Goal: Book appointment/travel/reservation

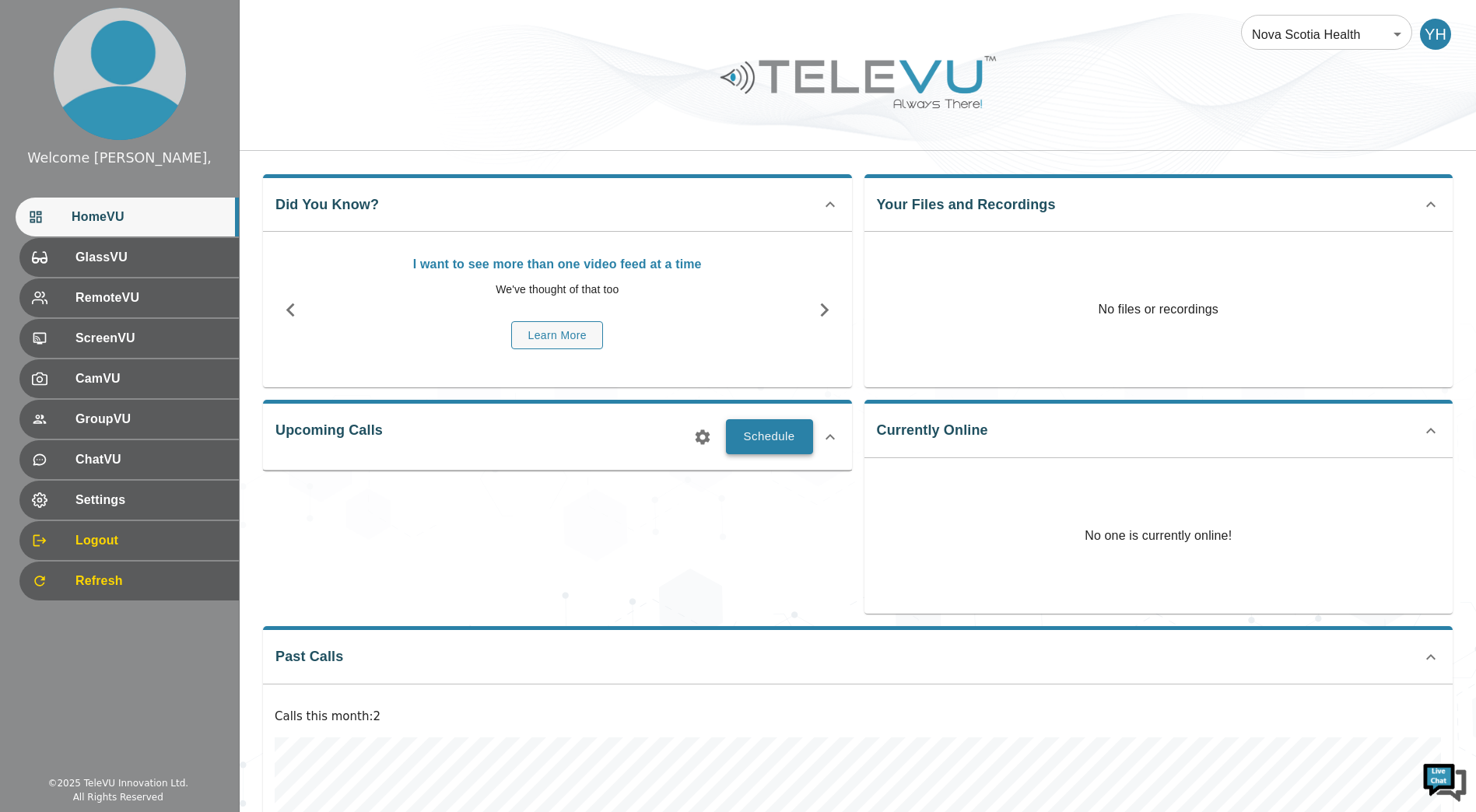
click at [776, 435] on button "Schedule" at bounding box center [769, 436] width 87 height 34
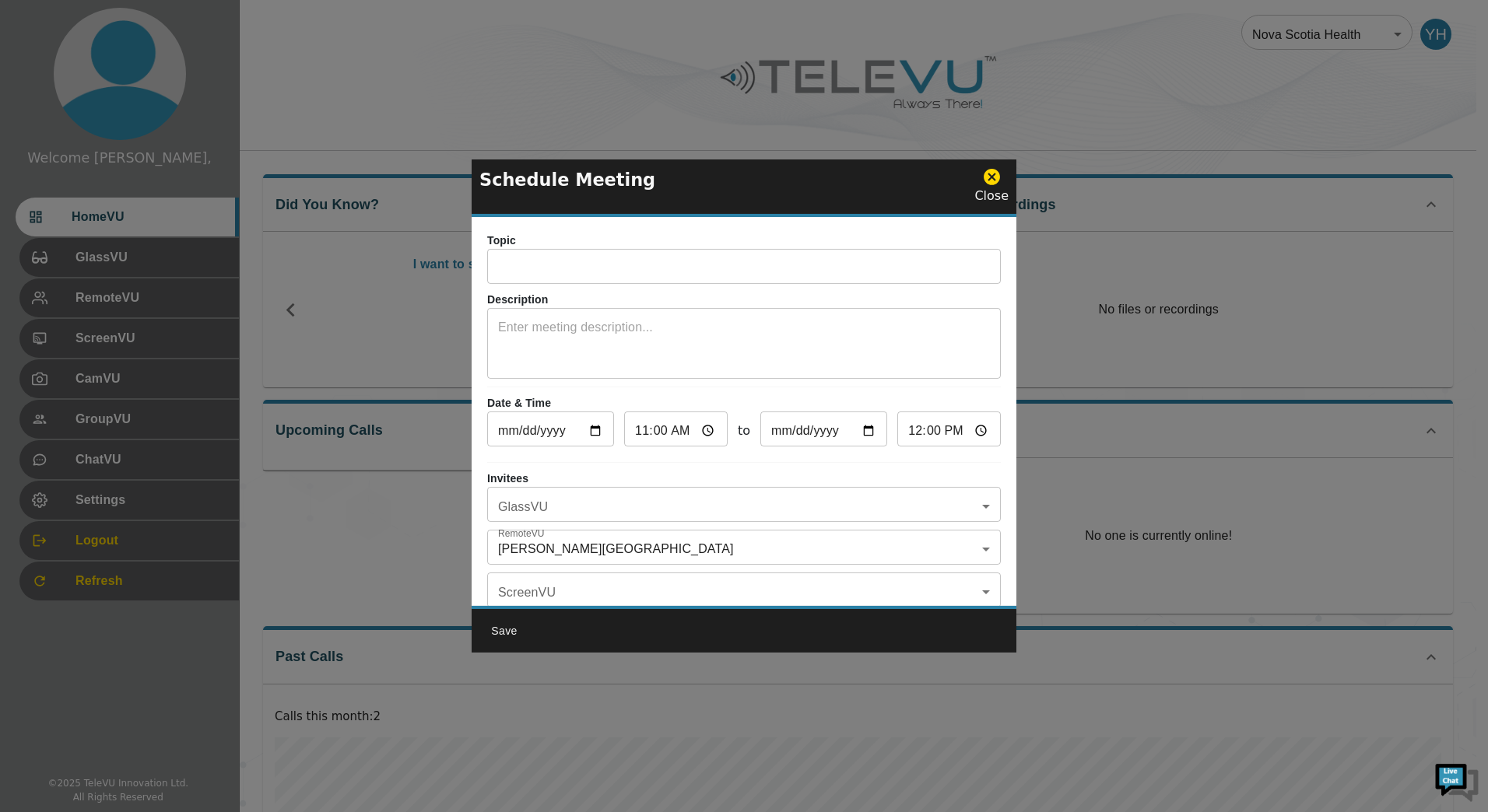
click at [607, 264] on input "text" at bounding box center [744, 268] width 514 height 31
type input "test call"
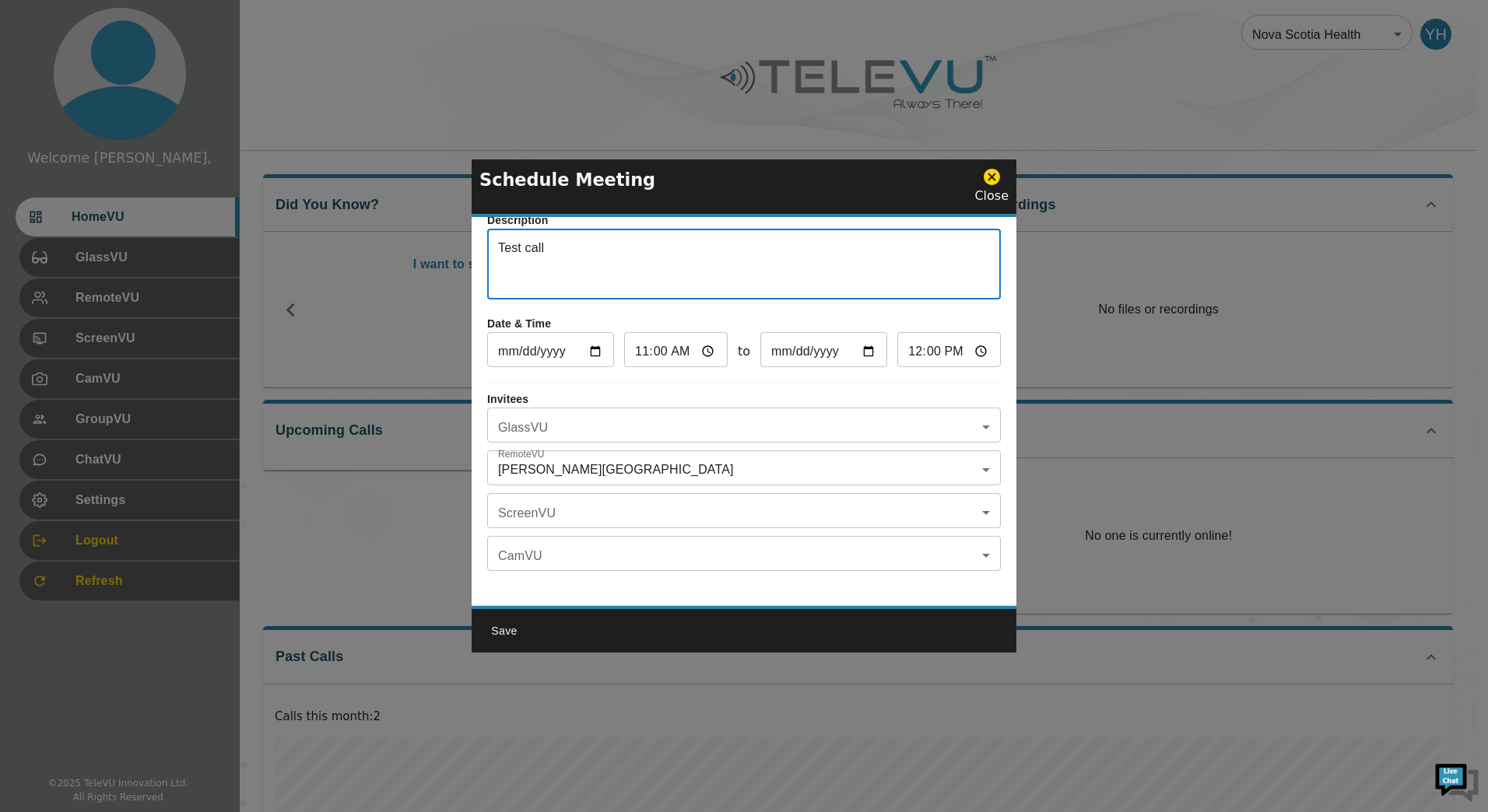
scroll to position [91, 0]
type textarea "Test call"
click at [601, 455] on body "Welcome Yassin, HomeVU GlassVU RemoteVU ScreenVU CamVU GroupVU ChatVU Settings …" at bounding box center [744, 517] width 1488 height 1035
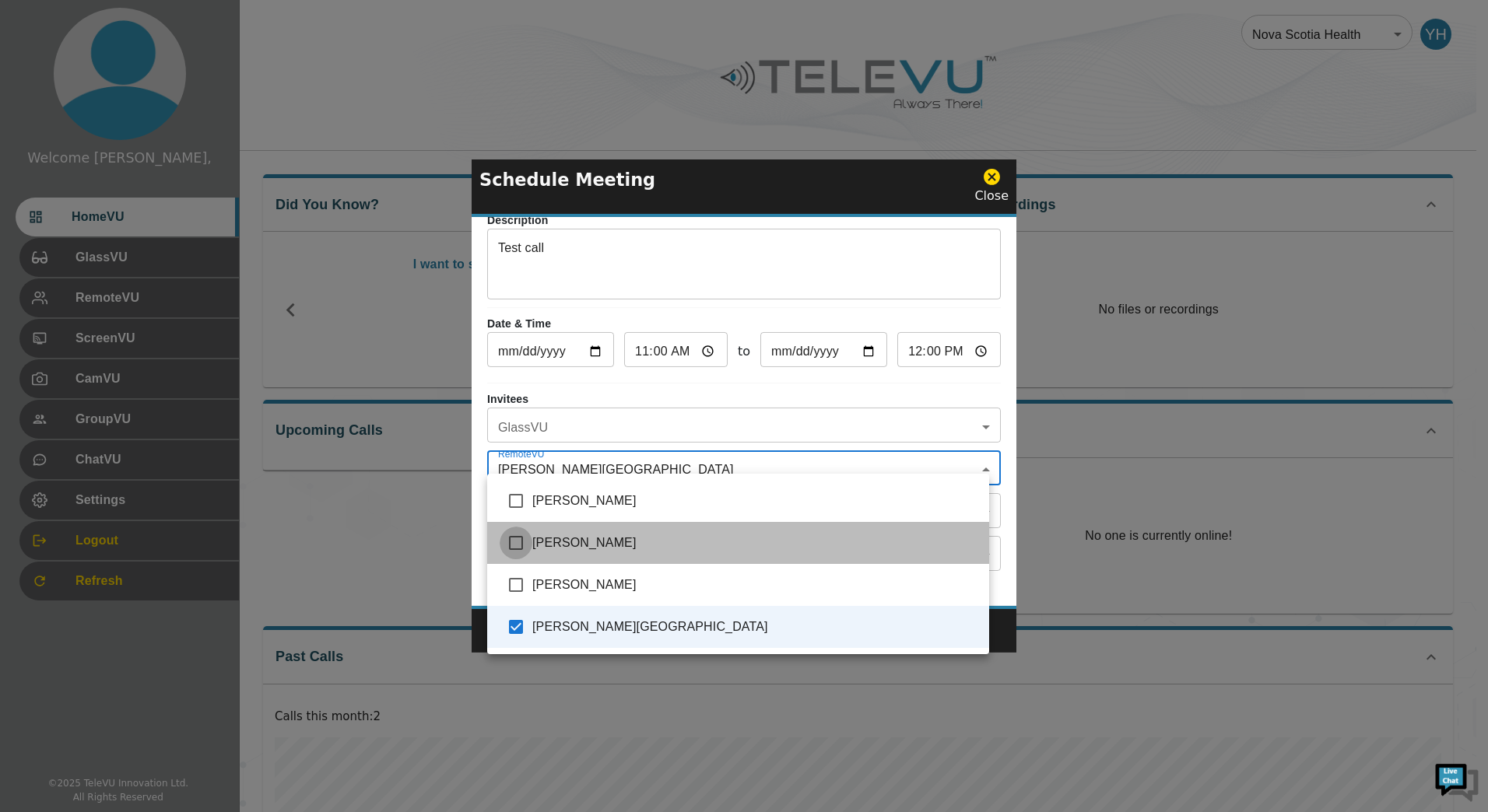
click at [531, 527] on input "checkbox" at bounding box center [516, 543] width 32 height 32
checkbox input "true"
type input "[PERSON_NAME],[PERSON_NAME]"
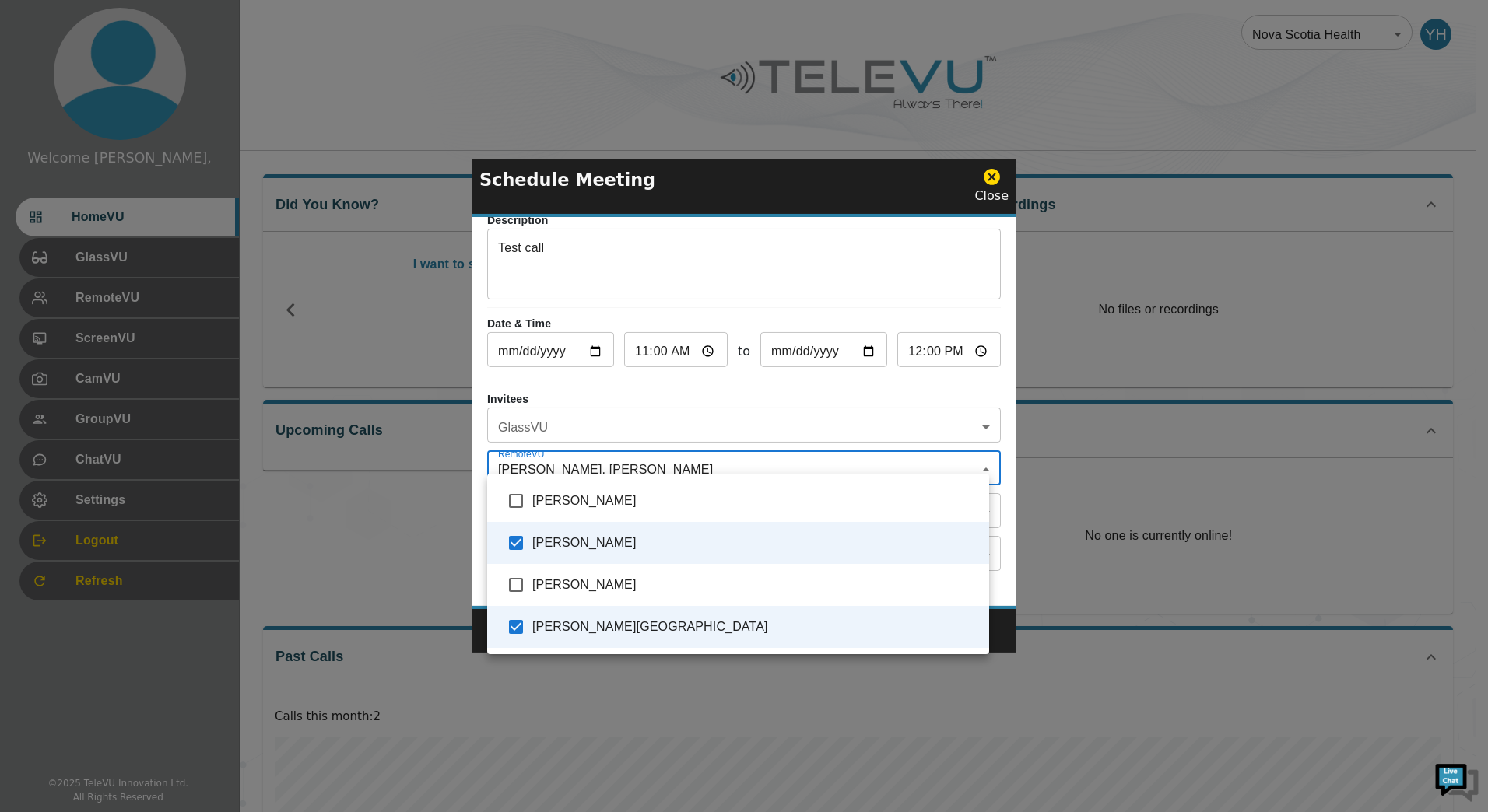
scroll to position [0, 0]
click at [599, 387] on div at bounding box center [744, 406] width 1488 height 812
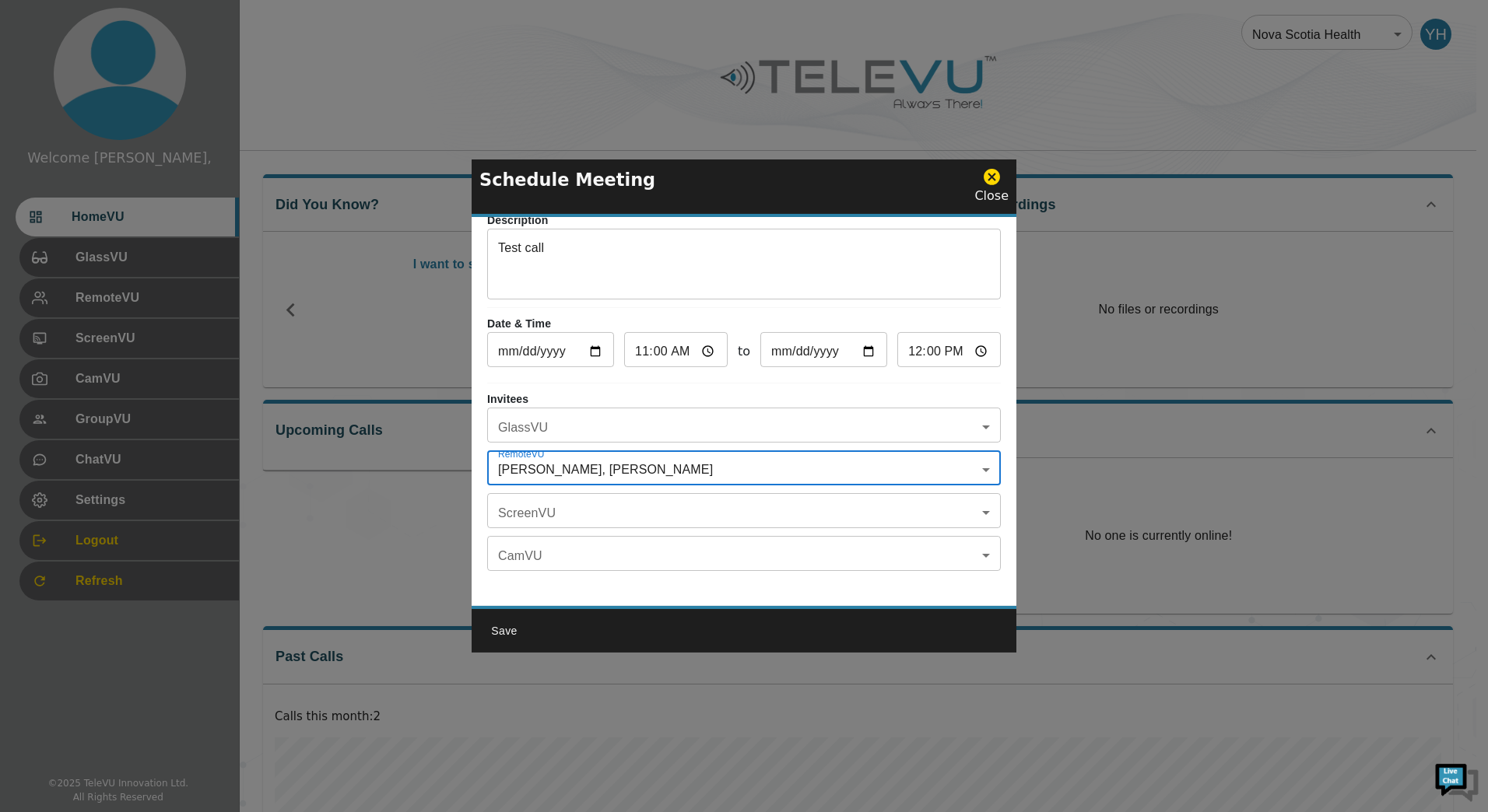
click at [558, 492] on body "Welcome Yassin, HomeVU GlassVU RemoteVU ScreenVU CamVU GroupVU ChatVU Settings …" at bounding box center [744, 517] width 1488 height 1035
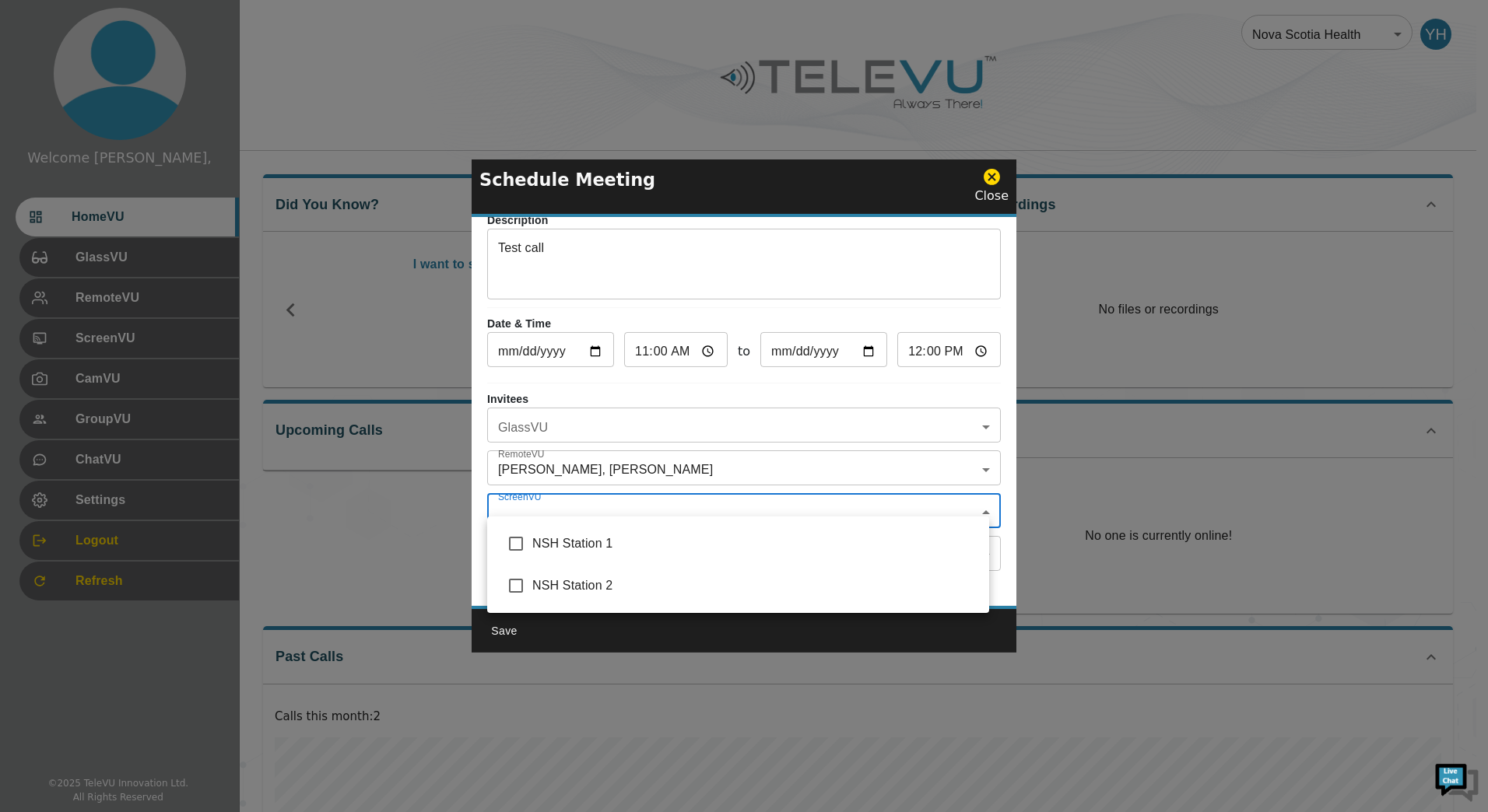
click at [558, 492] on div at bounding box center [744, 406] width 1488 height 812
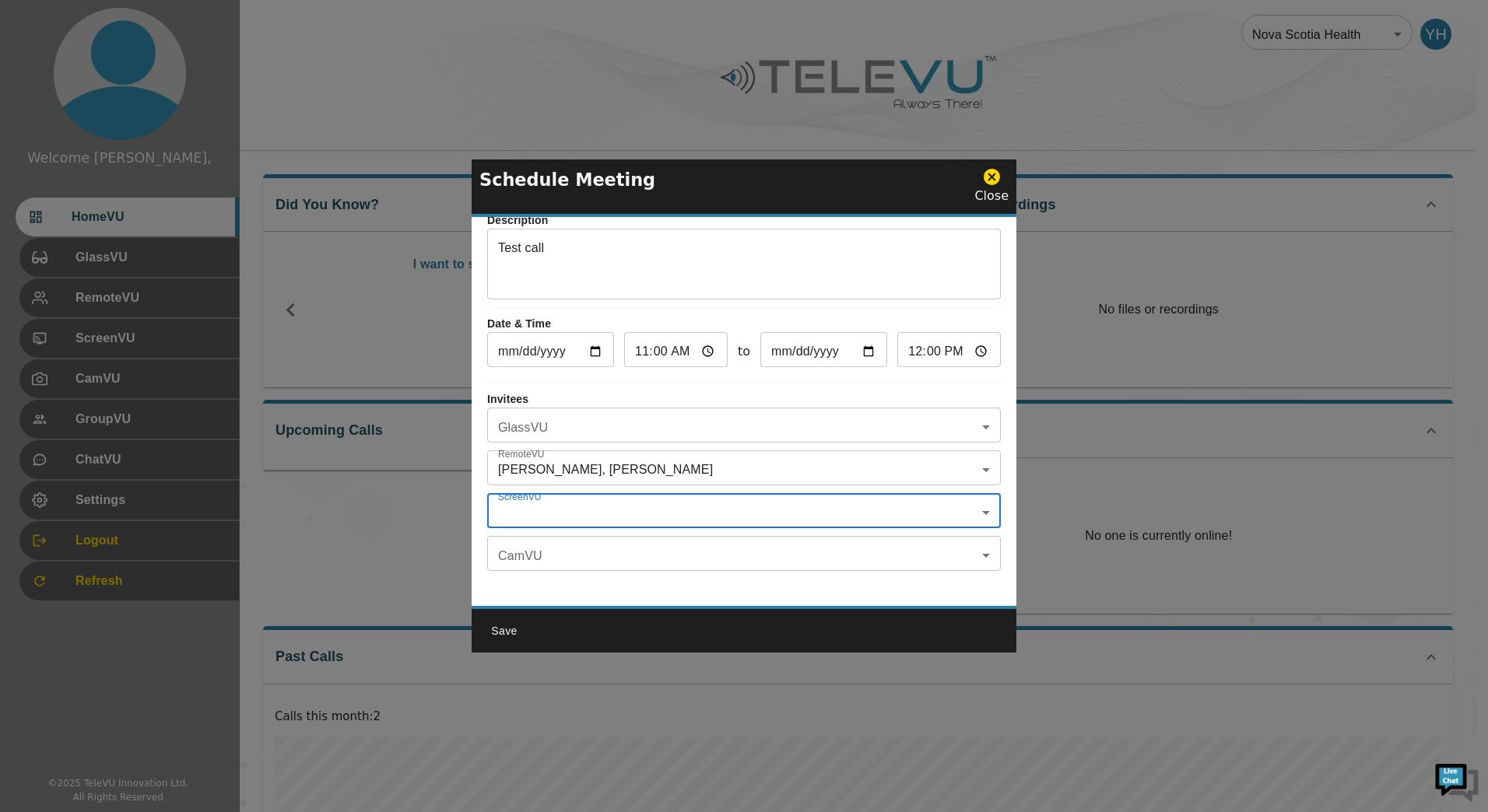
click at [590, 493] on body "Welcome Yassin, HomeVU GlassVU RemoteVU ScreenVU CamVU GroupVU ChatVU Settings …" at bounding box center [744, 517] width 1488 height 1035
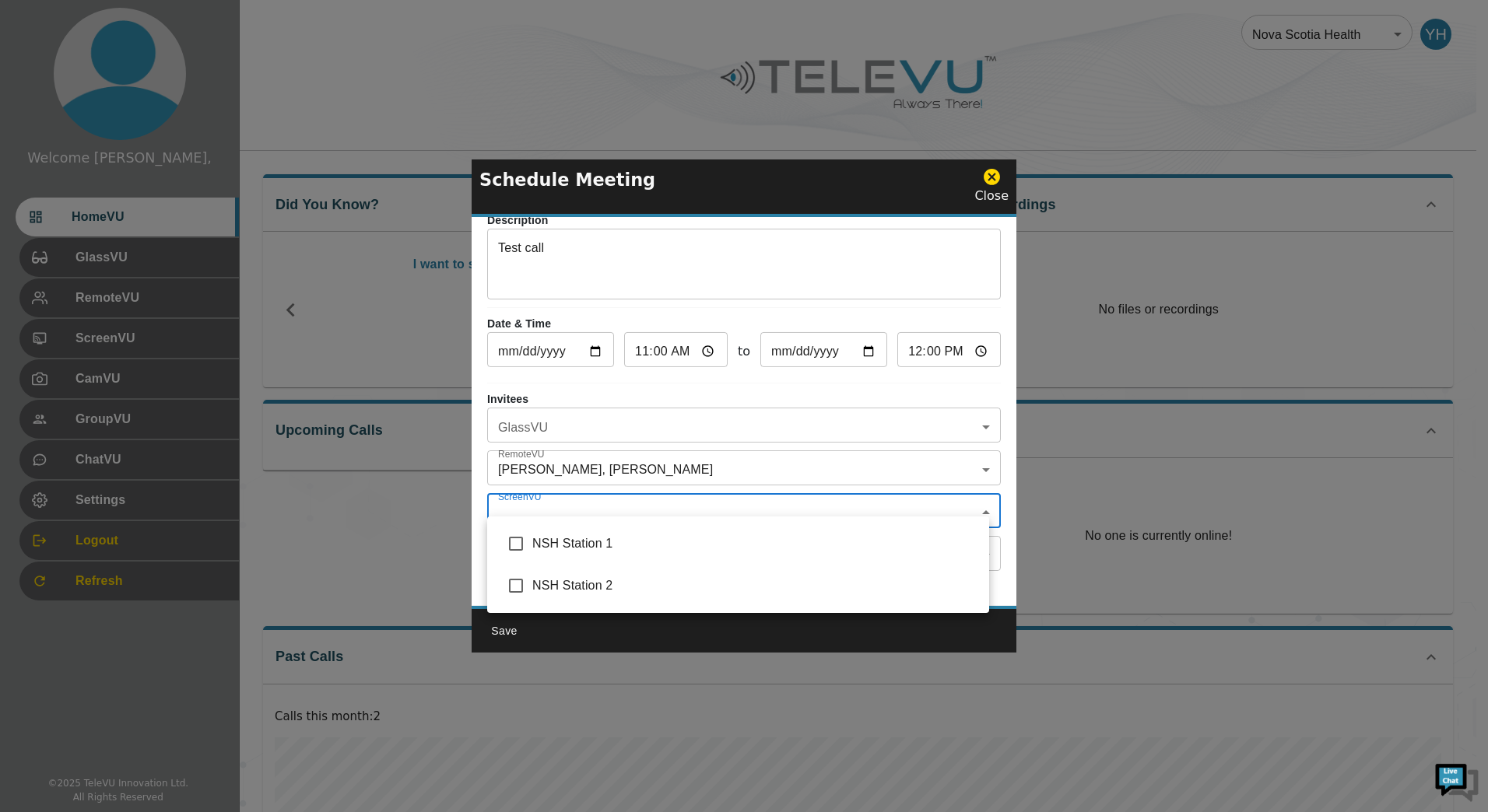
click at [590, 536] on span "NSH Station 1" at bounding box center [754, 544] width 444 height 19
type input "NSH Station 1"
checkbox input "true"
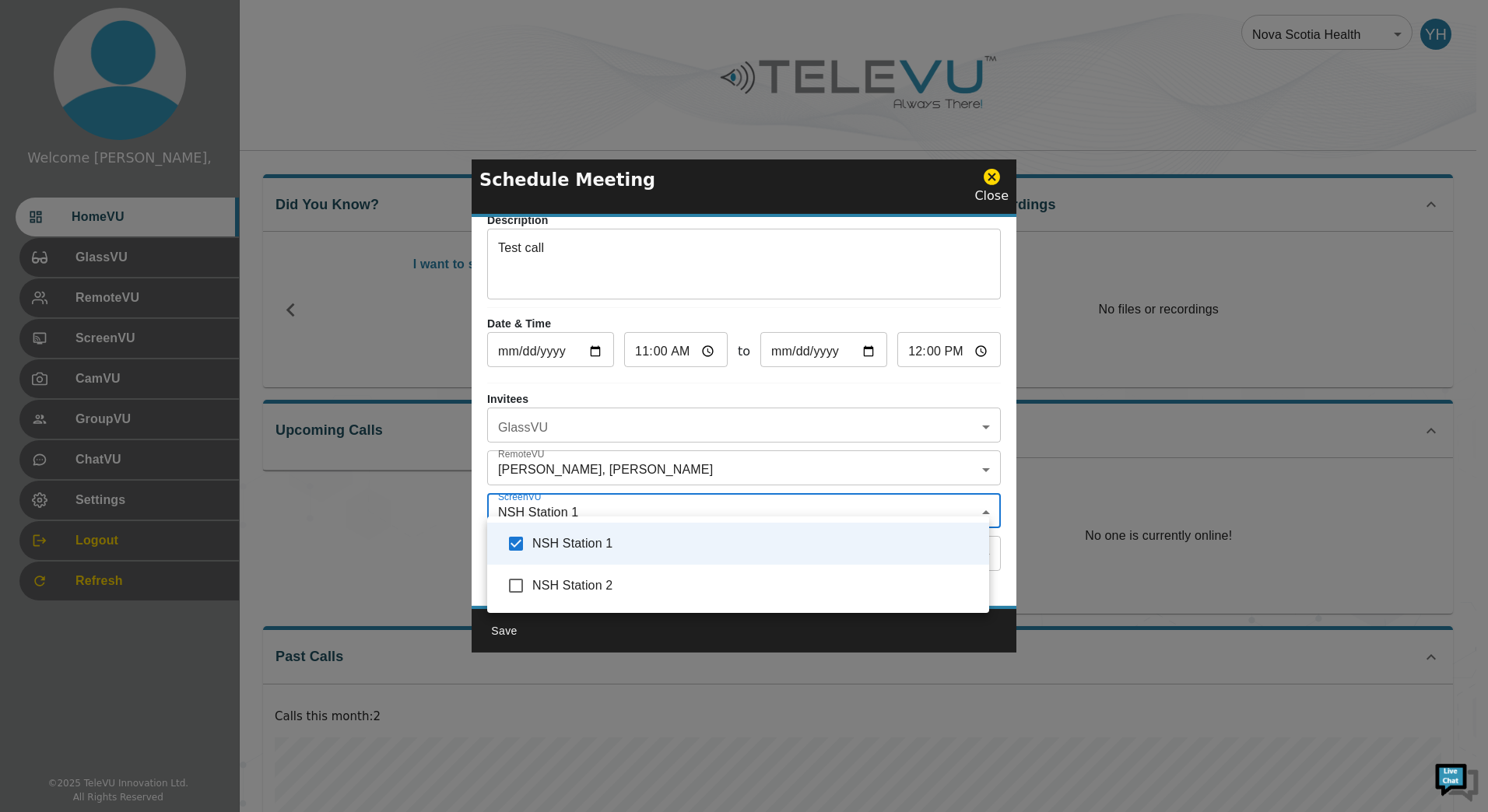
click at [583, 438] on div at bounding box center [744, 406] width 1488 height 812
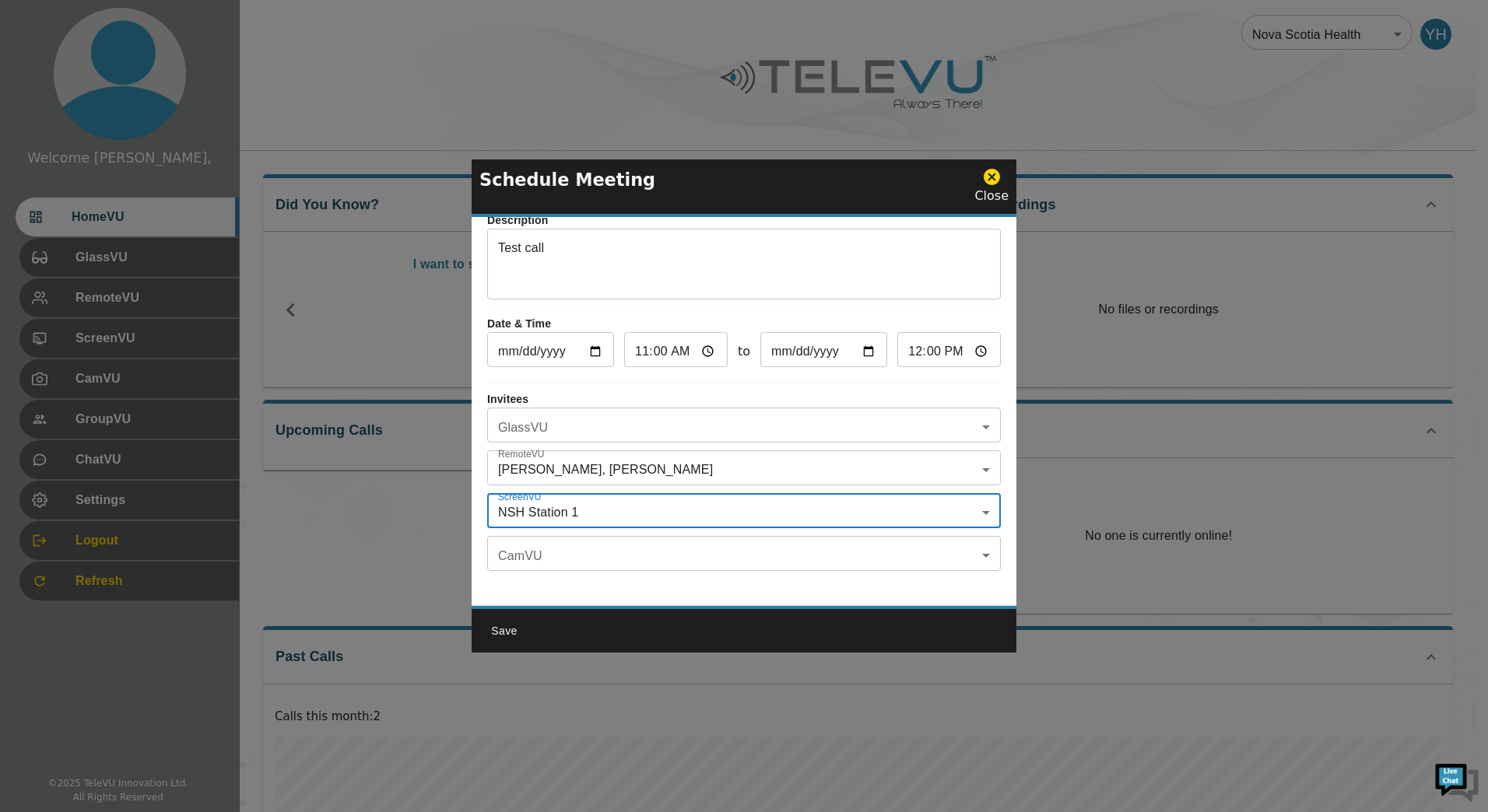
click at [579, 542] on body "Welcome Yassin, HomeVU GlassVU RemoteVU ScreenVU CamVU GroupVU ChatVU Settings …" at bounding box center [744, 517] width 1488 height 1035
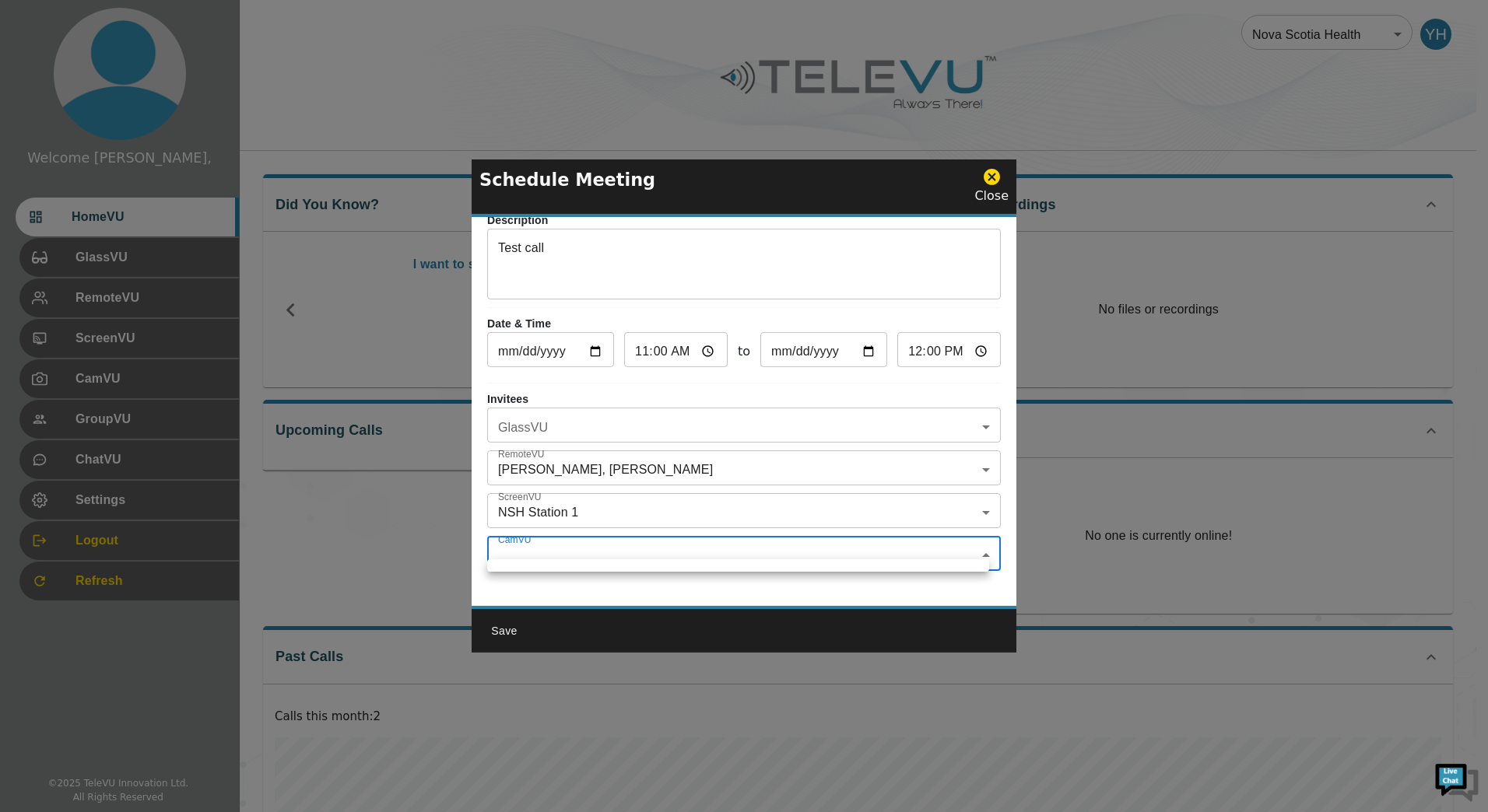
click at [579, 546] on div at bounding box center [744, 406] width 1488 height 812
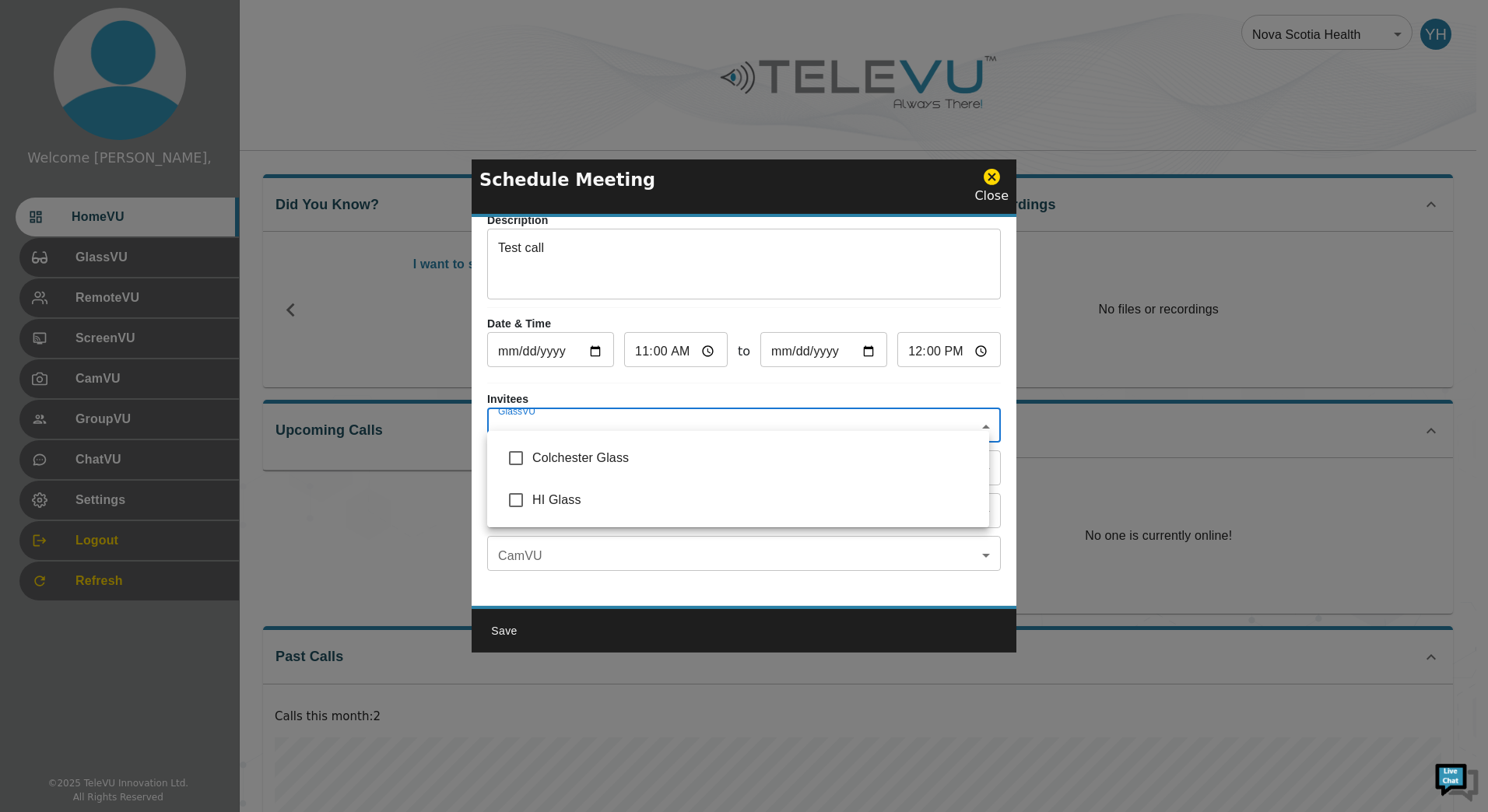
click at [580, 417] on body "Welcome Yassin, HomeVU GlassVU RemoteVU ScreenVU CamVU GroupVU ChatVU Settings …" at bounding box center [744, 517] width 1488 height 1035
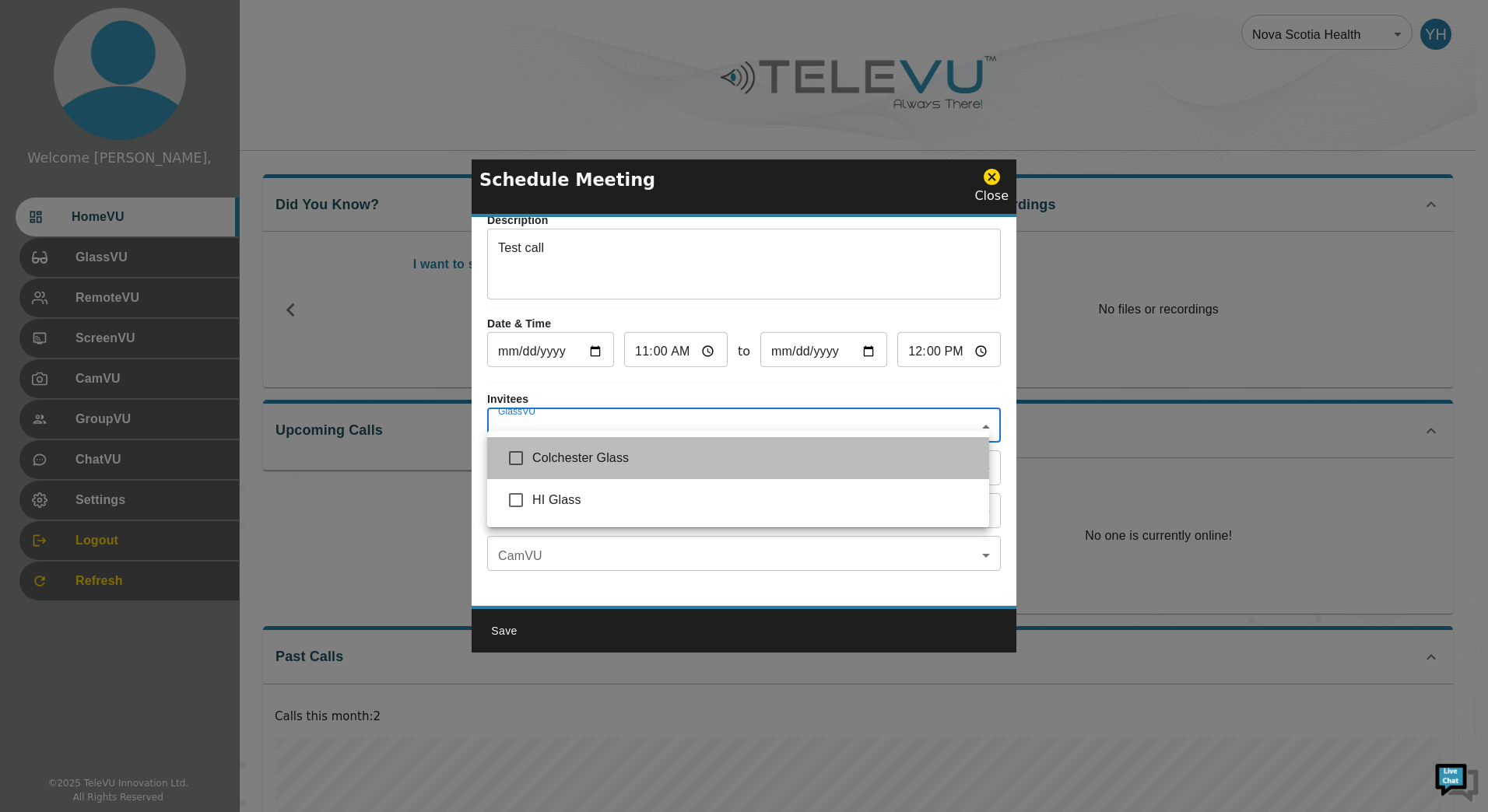
click at [581, 458] on span "Colchester Glass" at bounding box center [754, 458] width 444 height 19
type input "Colchester Glass"
checkbox input "true"
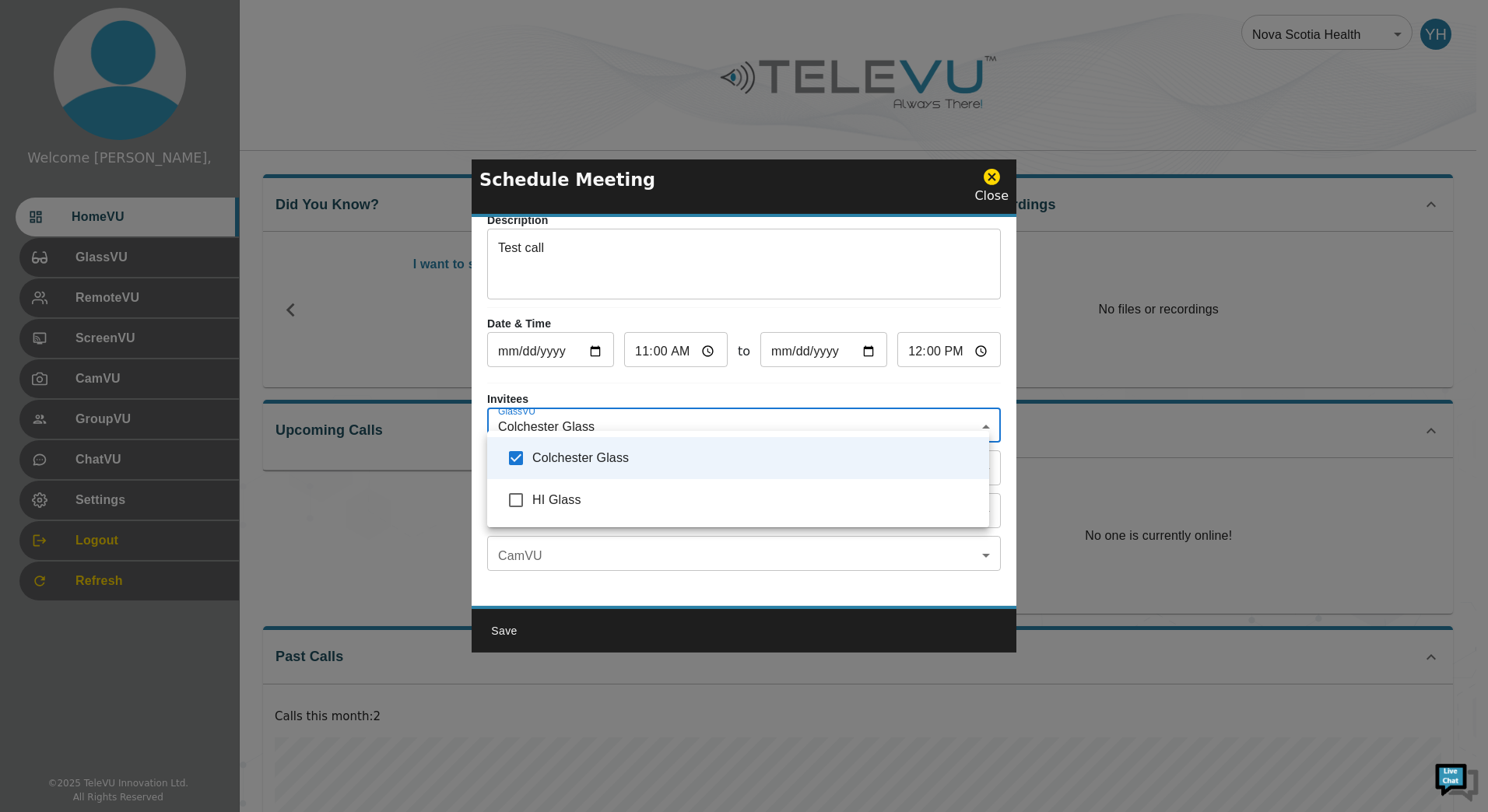
click at [583, 452] on span "Colchester Glass" at bounding box center [754, 458] width 444 height 19
checkbox input "false"
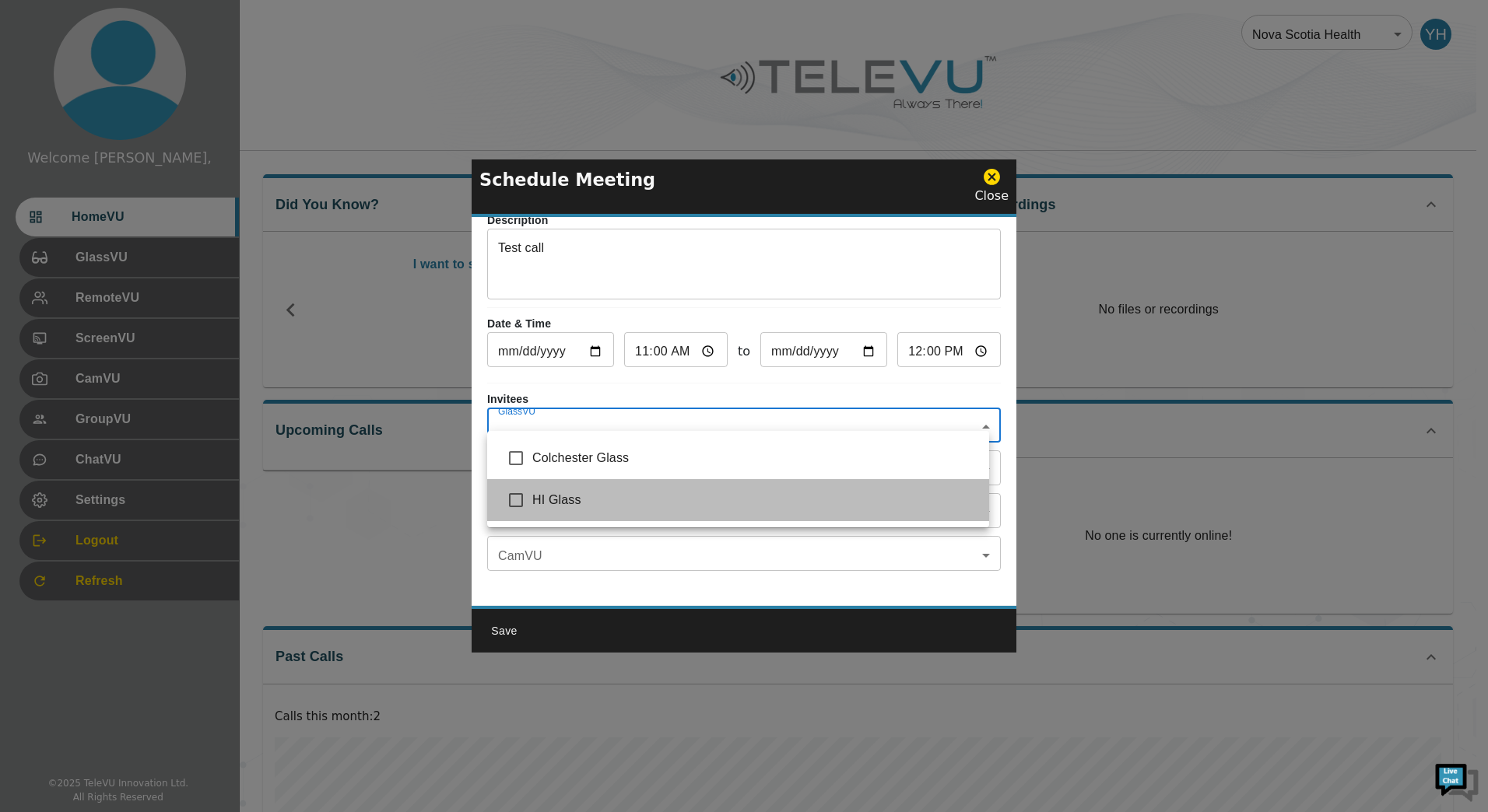
click at [573, 497] on span "HI Glass" at bounding box center [754, 500] width 444 height 19
type input "HI Glass"
checkbox input "true"
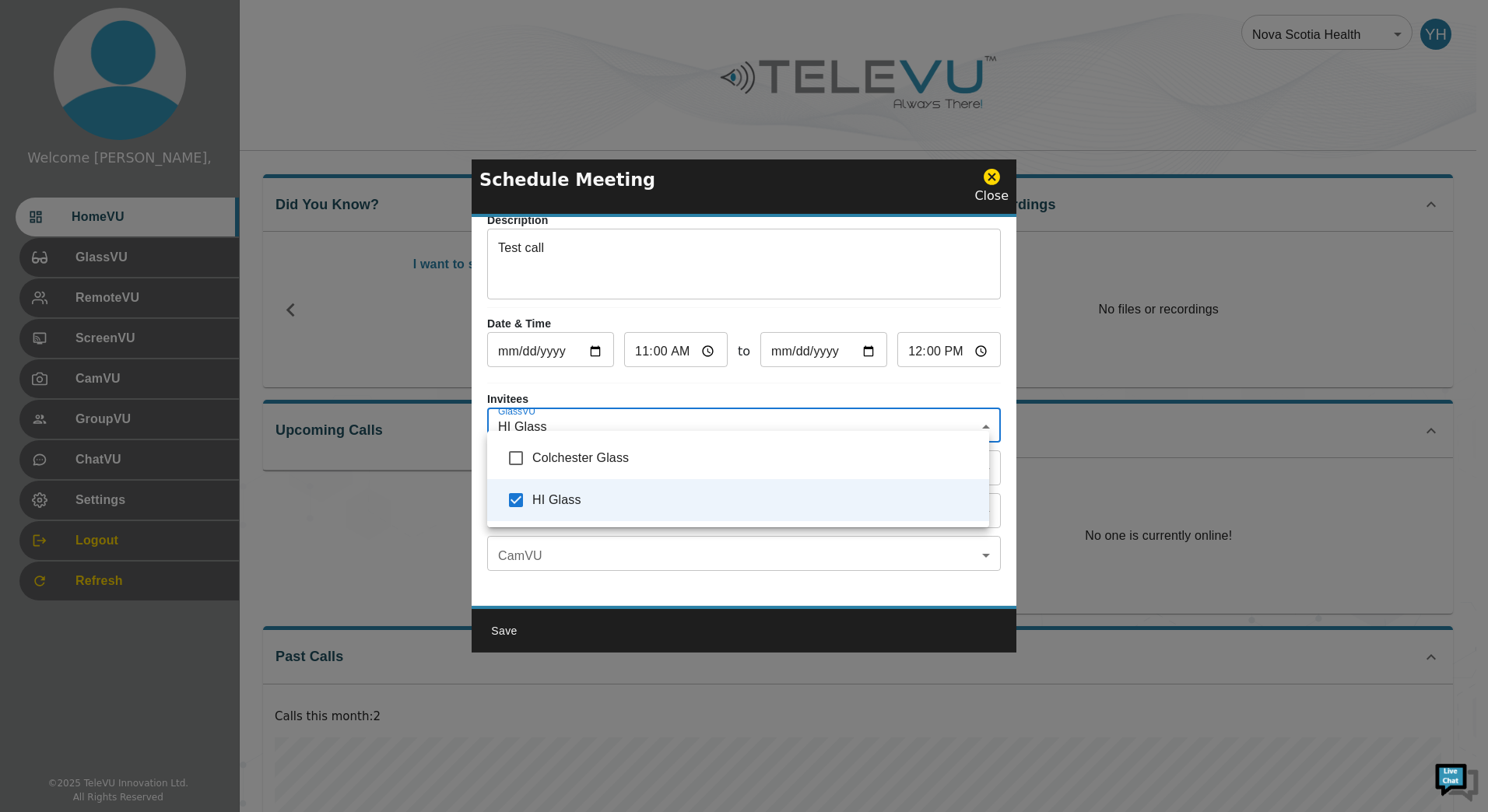
click at [580, 385] on div at bounding box center [744, 406] width 1488 height 812
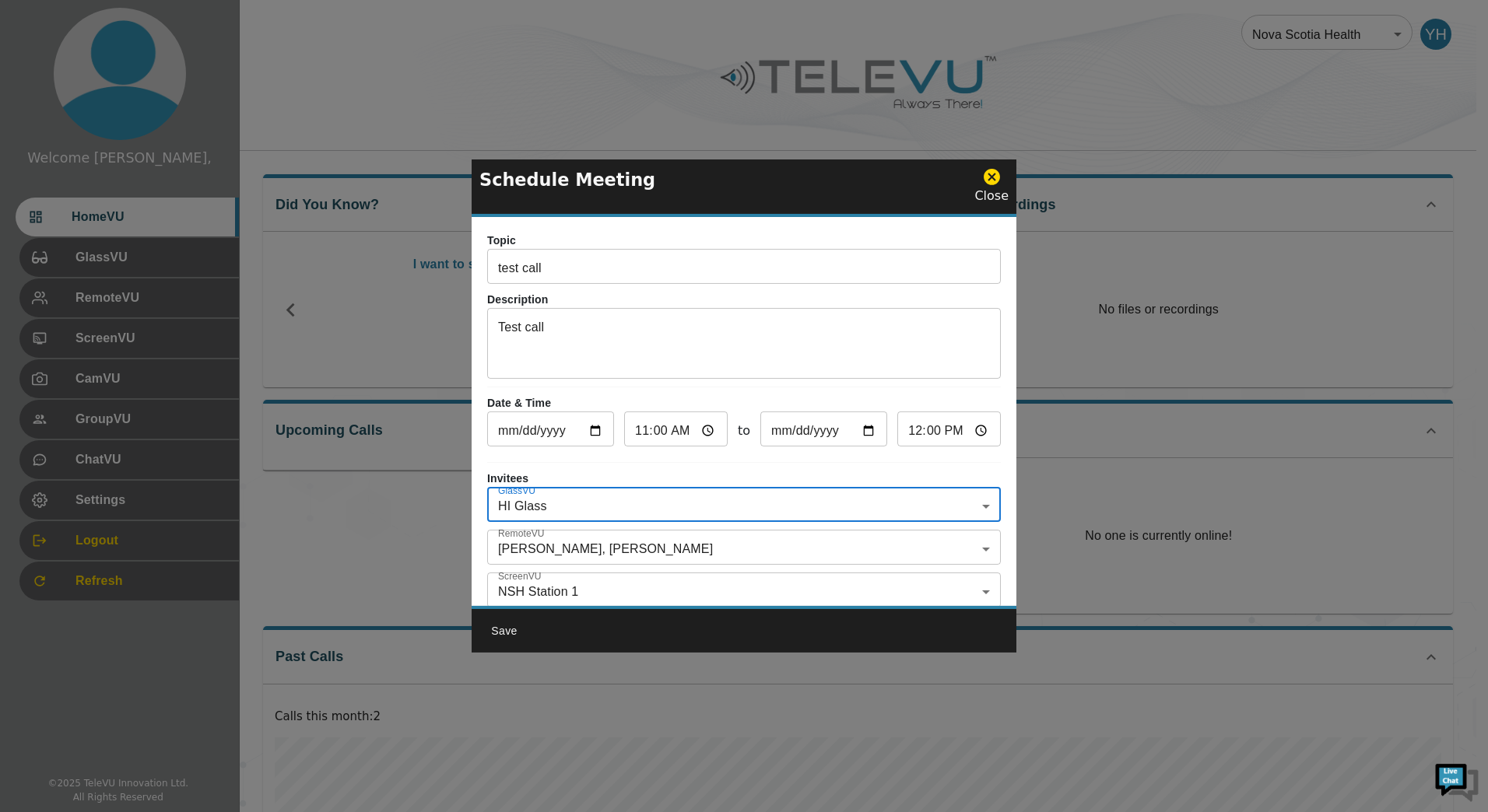
click at [588, 430] on input "[DATE]" at bounding box center [551, 431] width 127 height 31
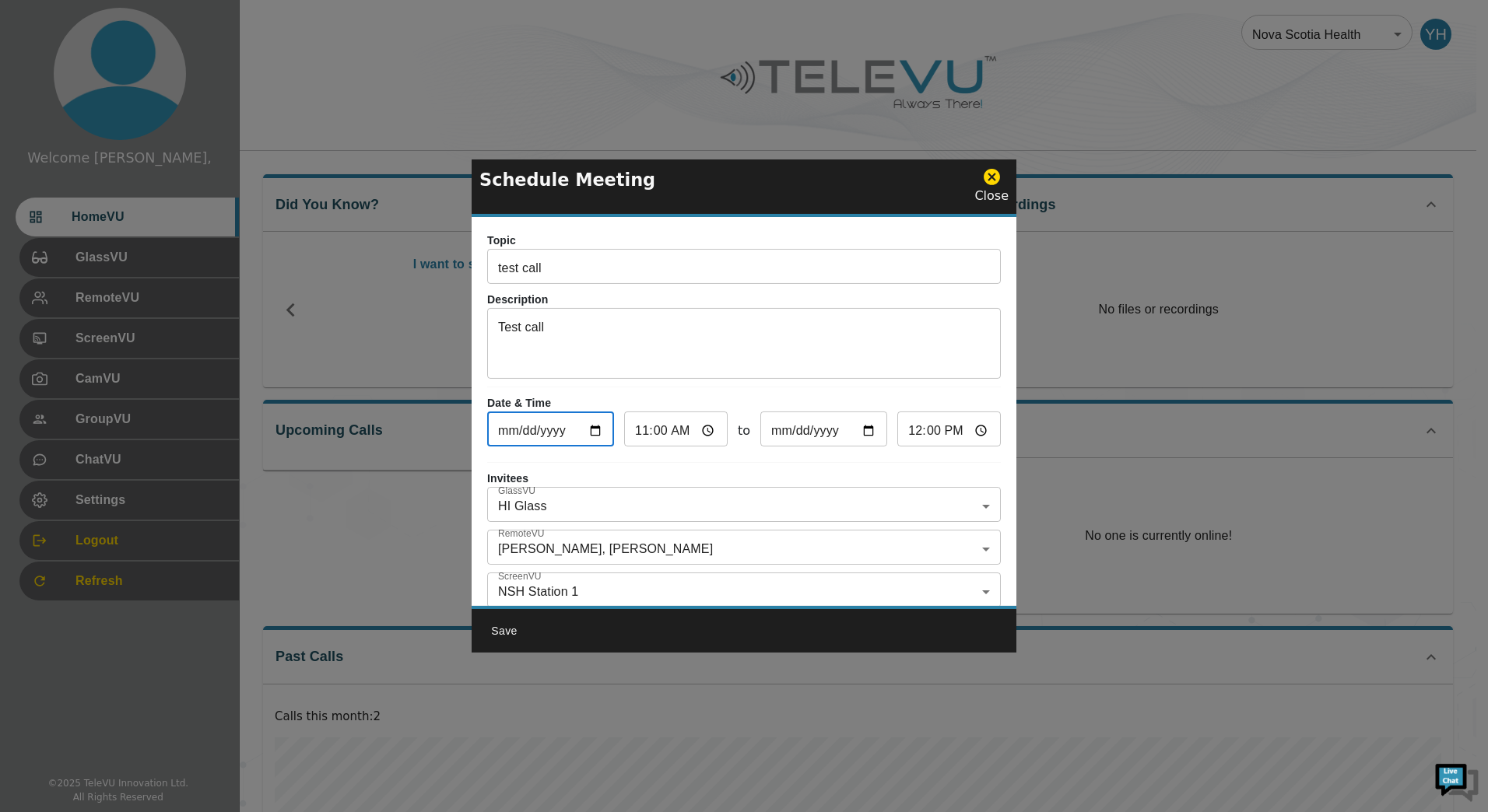
click at [588, 430] on input "[DATE]" at bounding box center [551, 431] width 127 height 31
type input "[DATE]"
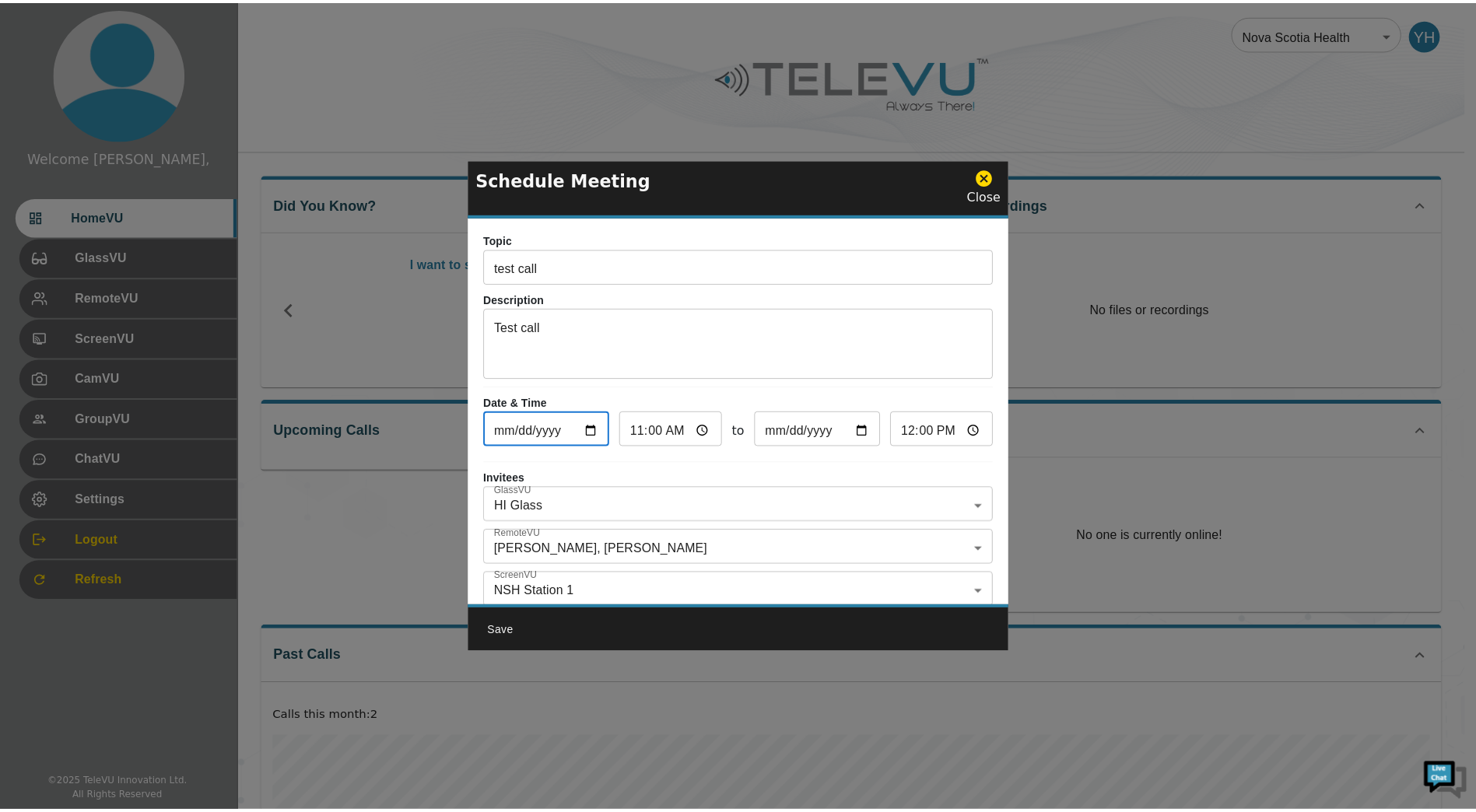
scroll to position [91, 0]
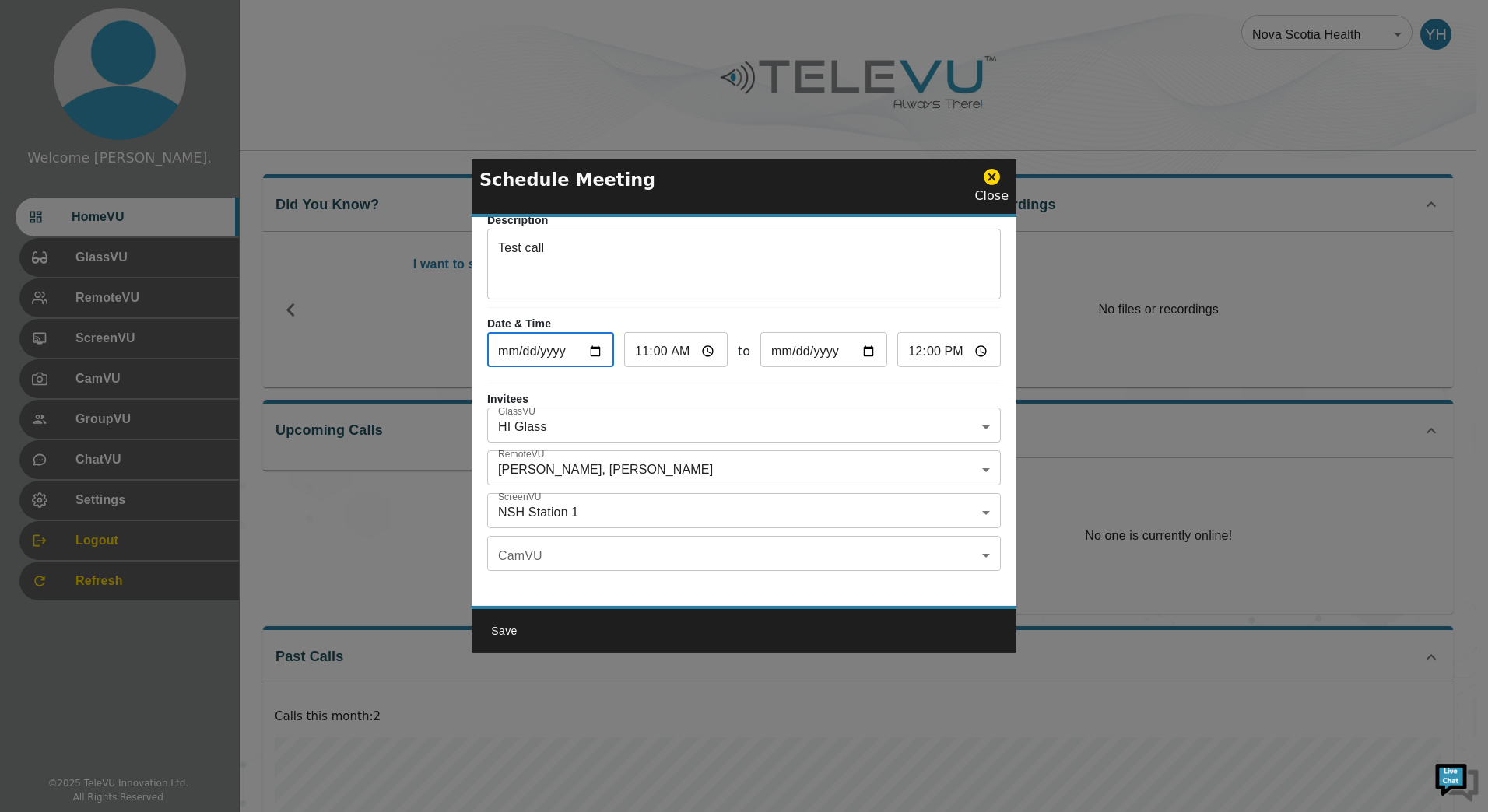
click at [506, 619] on button "Save" at bounding box center [504, 630] width 50 height 28
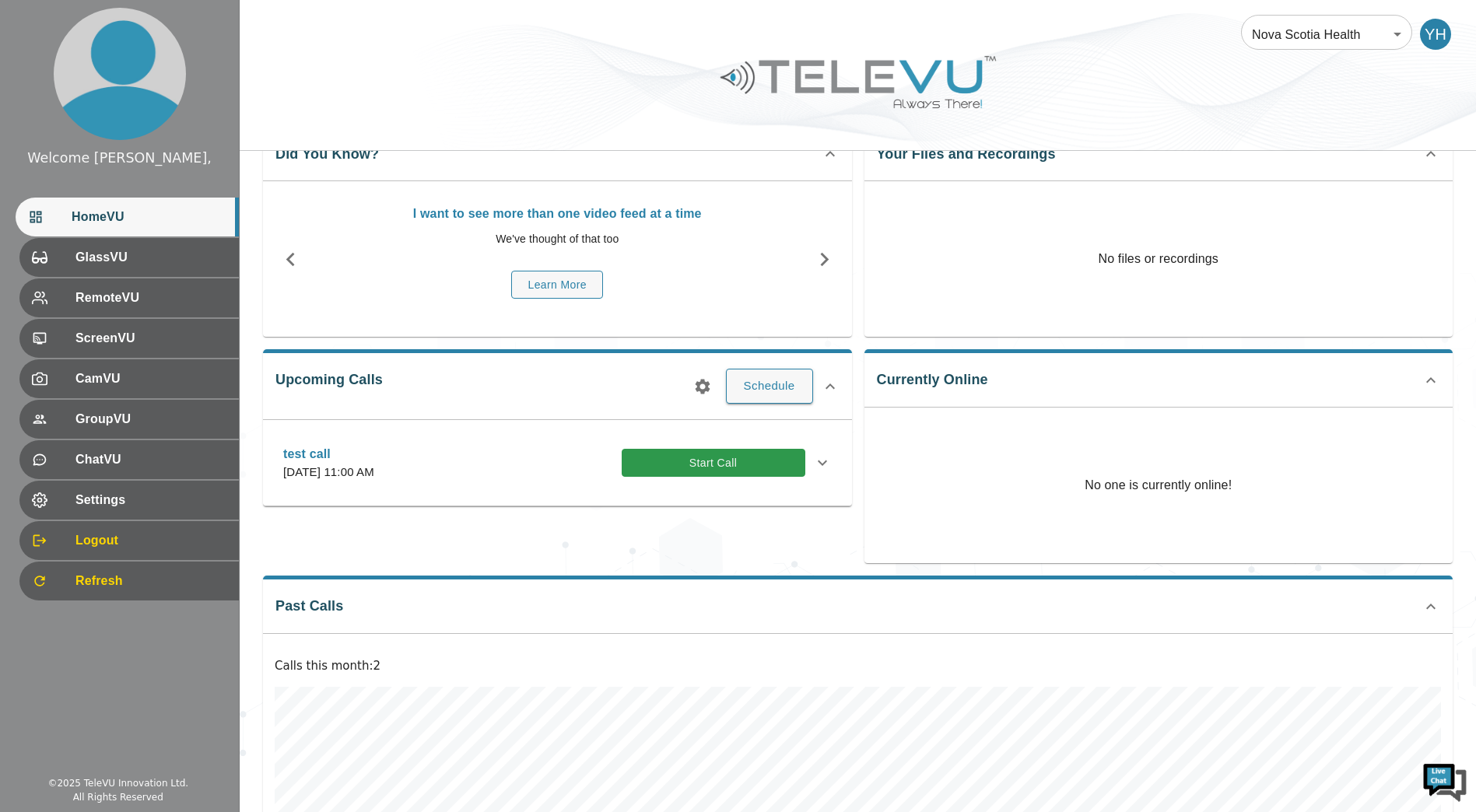
scroll to position [78, 0]
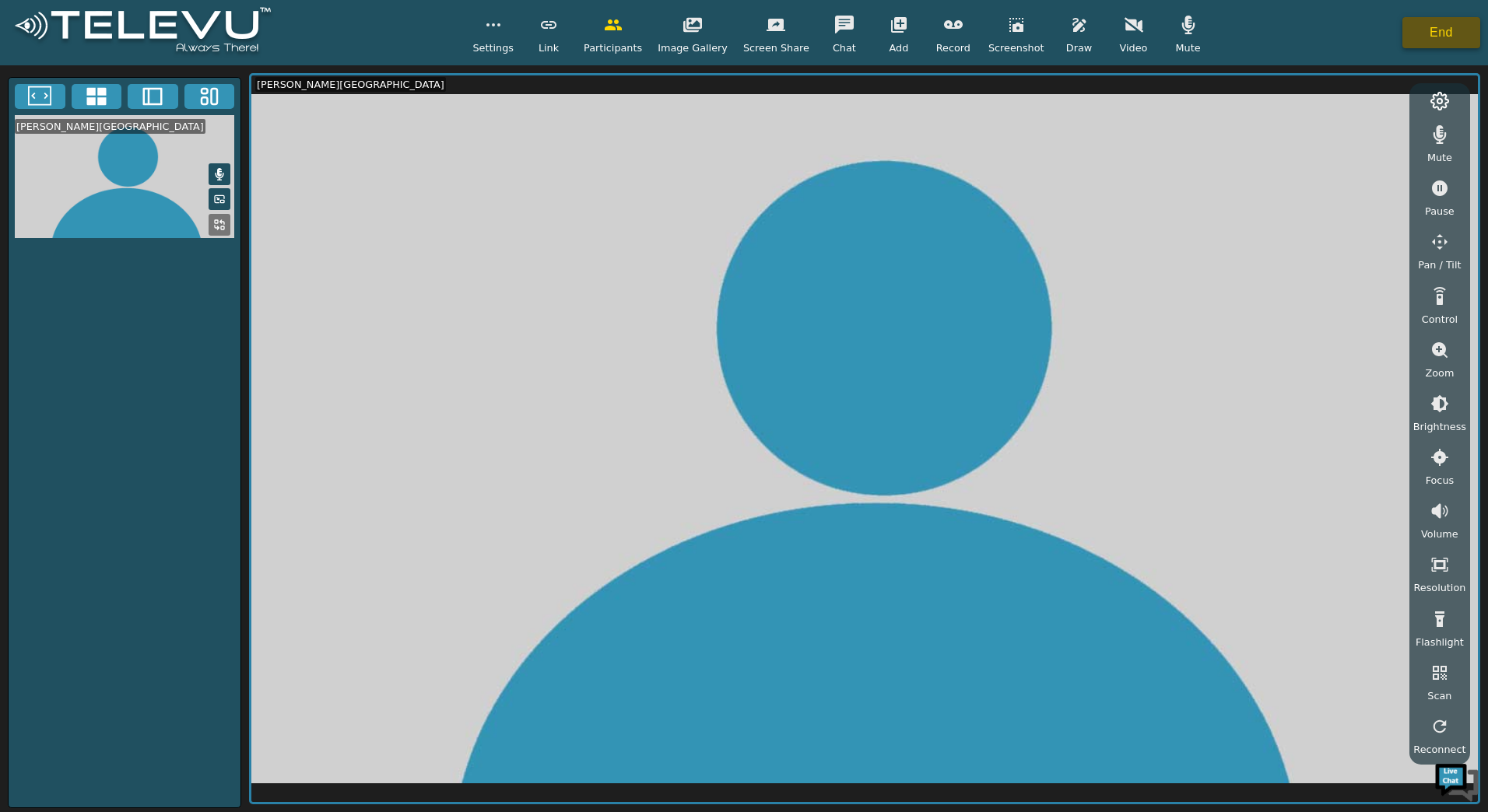
click at [1451, 28] on button "End" at bounding box center [1441, 33] width 78 height 31
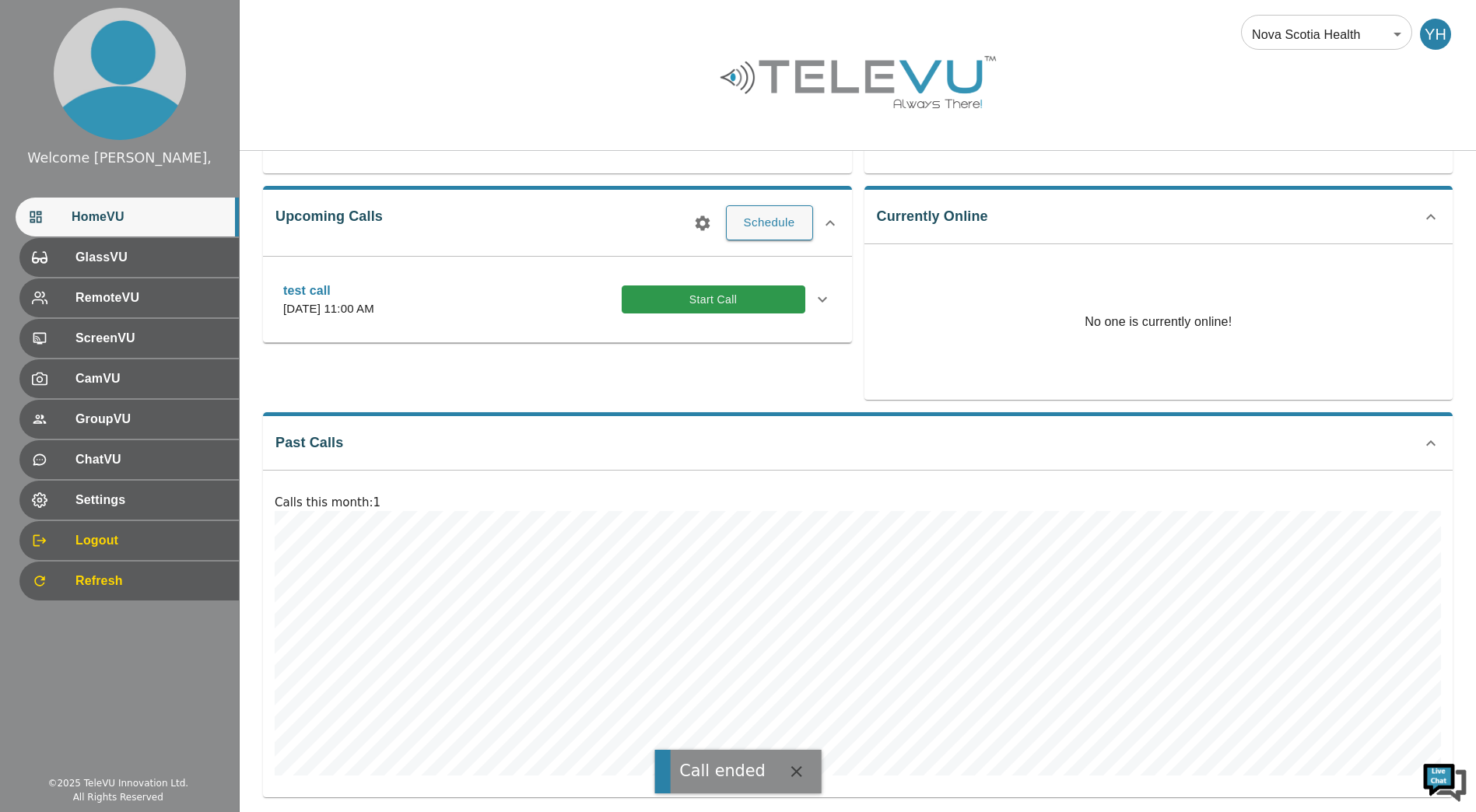
scroll to position [223, 0]
